Goal: Transaction & Acquisition: Purchase product/service

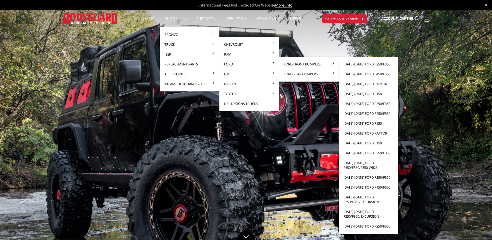
click at [286, 63] on link "Ford Front Bumpers" at bounding box center [309, 64] width 56 height 10
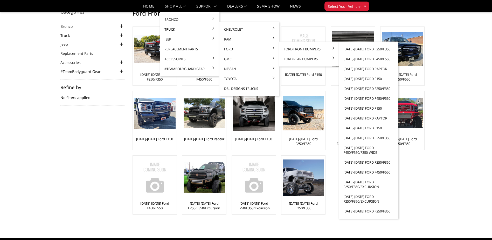
scroll to position [26, 0]
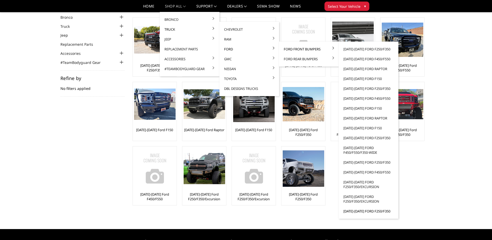
click at [352, 210] on link "[DATE]-[DATE] Ford F250/F350" at bounding box center [369, 211] width 56 height 10
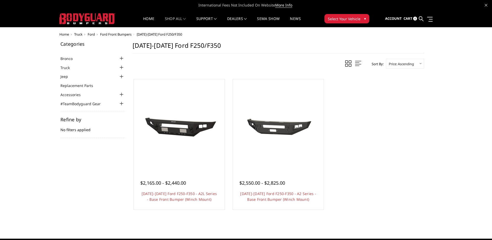
click at [360, 19] on button "Select Your Vehicle ▾" at bounding box center [347, 18] width 45 height 9
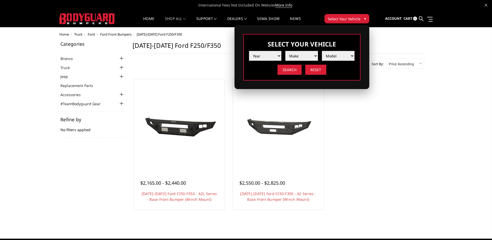
click at [279, 54] on select "Year 2025 2024 2023 2022 2021 2020 2019 2018 2017 2016 2015 2014 2013 2012 2011…" at bounding box center [265, 56] width 33 height 10
select select "yr_1998"
click at [249, 51] on select "Year 2025 2024 2023 2022 2021 2020 2019 2018 2017 2016 2015 2014 2013 2012 2011…" at bounding box center [265, 56] width 33 height 10
click at [314, 55] on select "Make Ford Ram" at bounding box center [301, 56] width 33 height 10
select select "mk_ford"
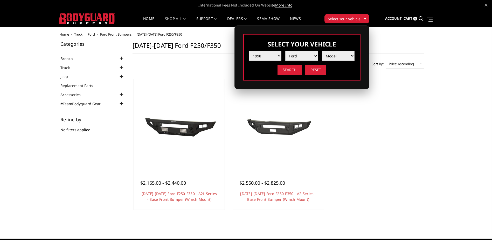
click at [285, 51] on select "Make Ford Ram" at bounding box center [301, 56] width 33 height 10
click at [351, 56] on select "Model F250 / F350" at bounding box center [338, 56] width 33 height 10
